Goal: Information Seeking & Learning: Learn about a topic

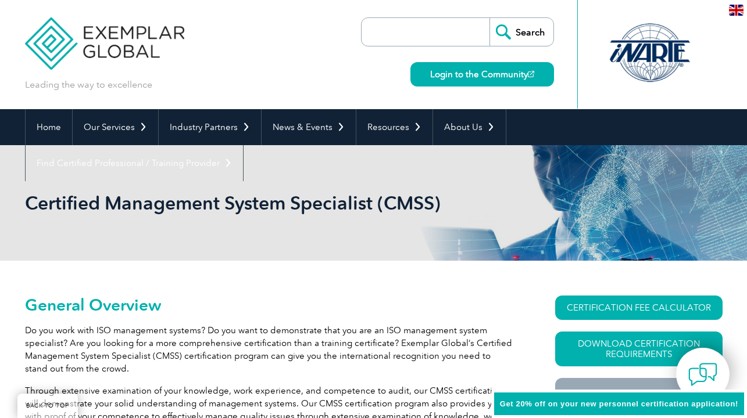
scroll to position [141, 0]
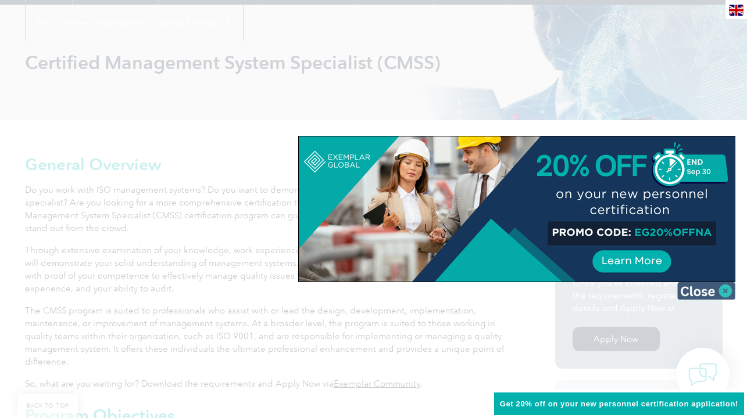
click at [701, 291] on img at bounding box center [706, 290] width 58 height 17
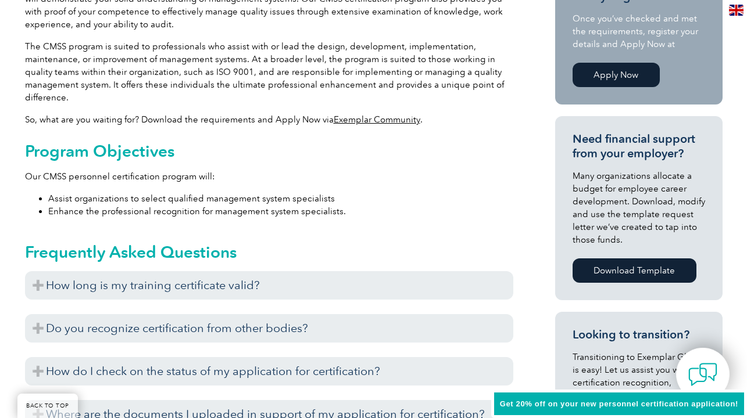
scroll to position [493, 0]
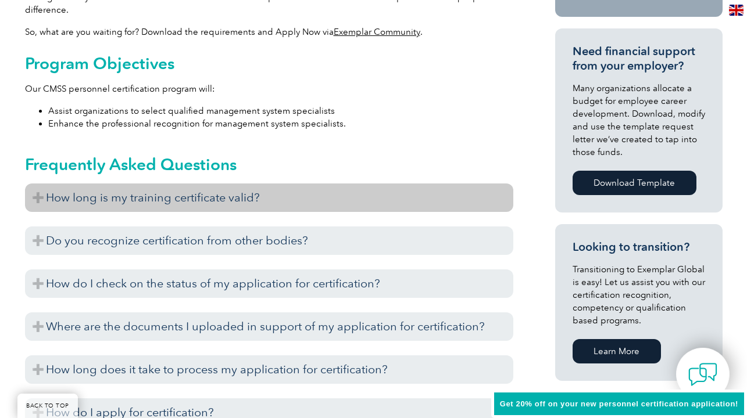
click at [36, 199] on h3 "How long is my training certificate valid?" at bounding box center [269, 198] width 488 height 28
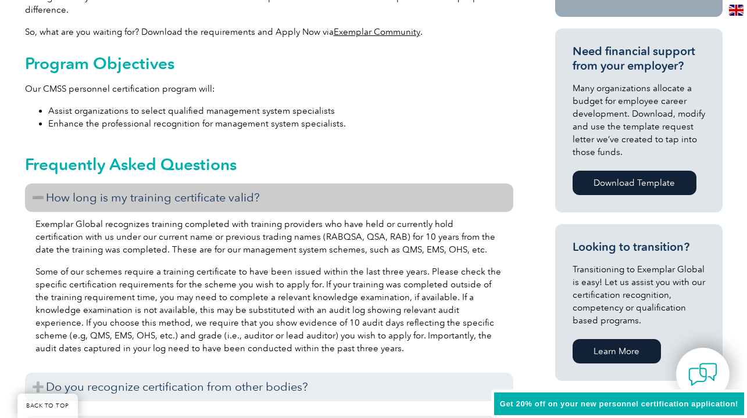
click at [36, 199] on h3 "How long is my training certificate valid?" at bounding box center [269, 198] width 488 height 28
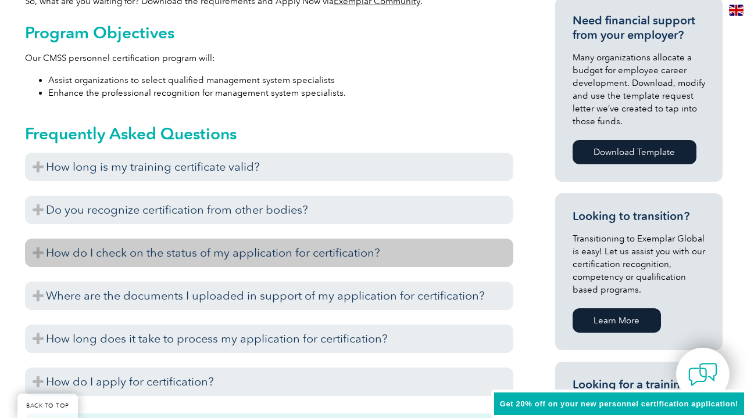
scroll to position [0, 0]
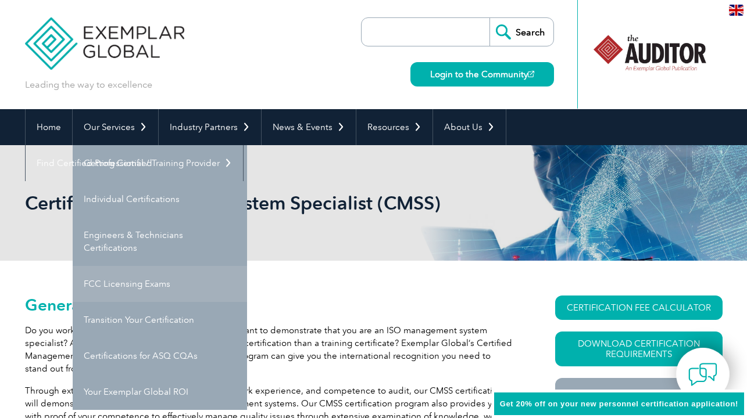
click at [119, 288] on link "FCC Licensing Exams" at bounding box center [160, 284] width 174 height 36
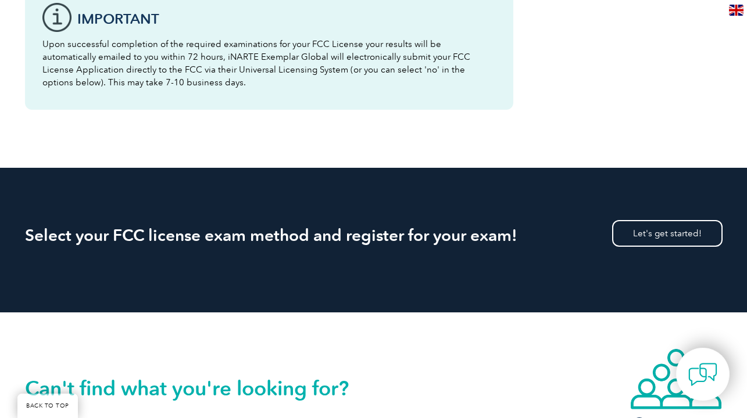
scroll to position [1770, 0]
